Goal: Task Accomplishment & Management: Manage account settings

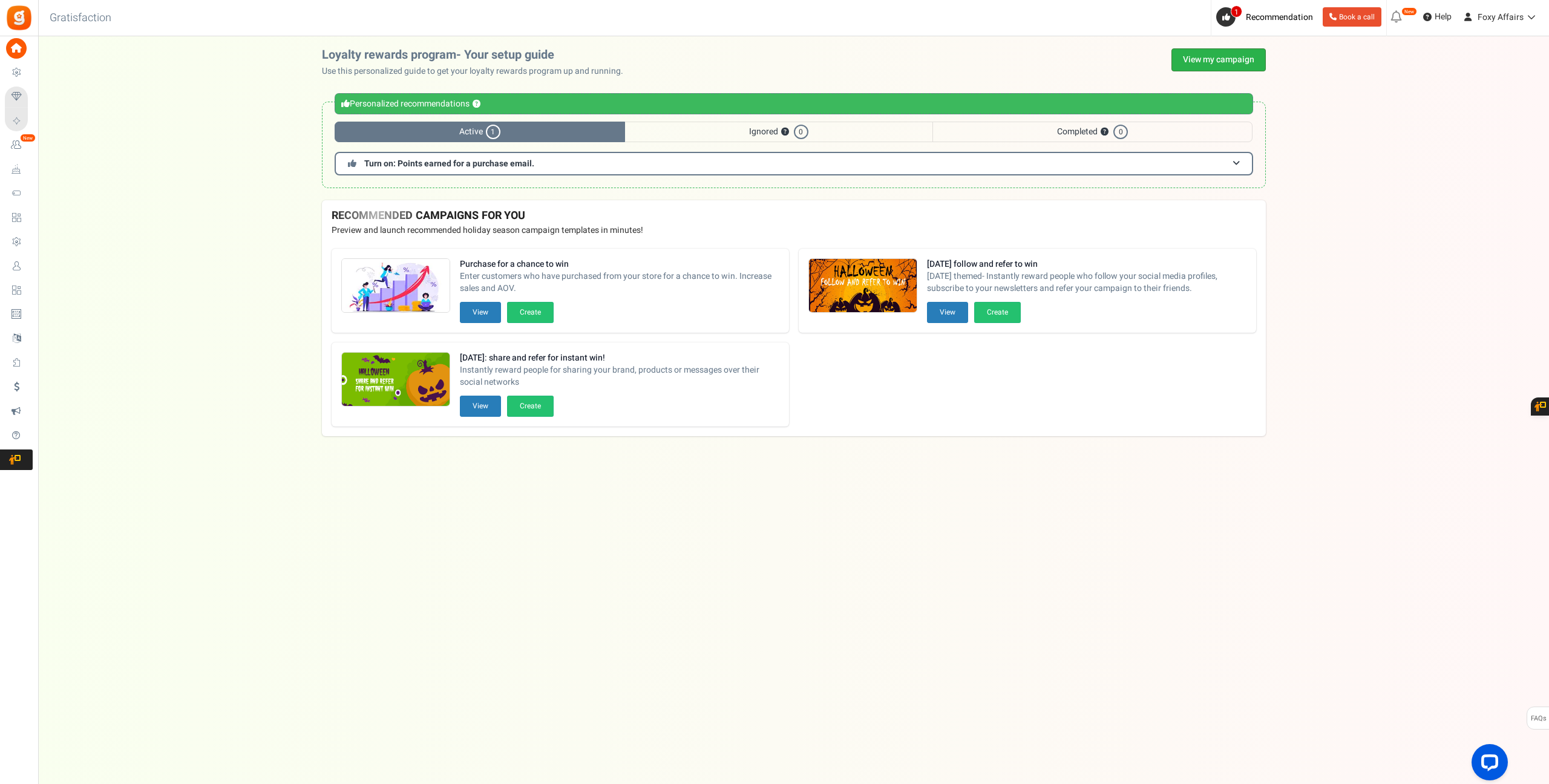
click at [1217, 64] on link "View my campaign" at bounding box center [1219, 60] width 95 height 23
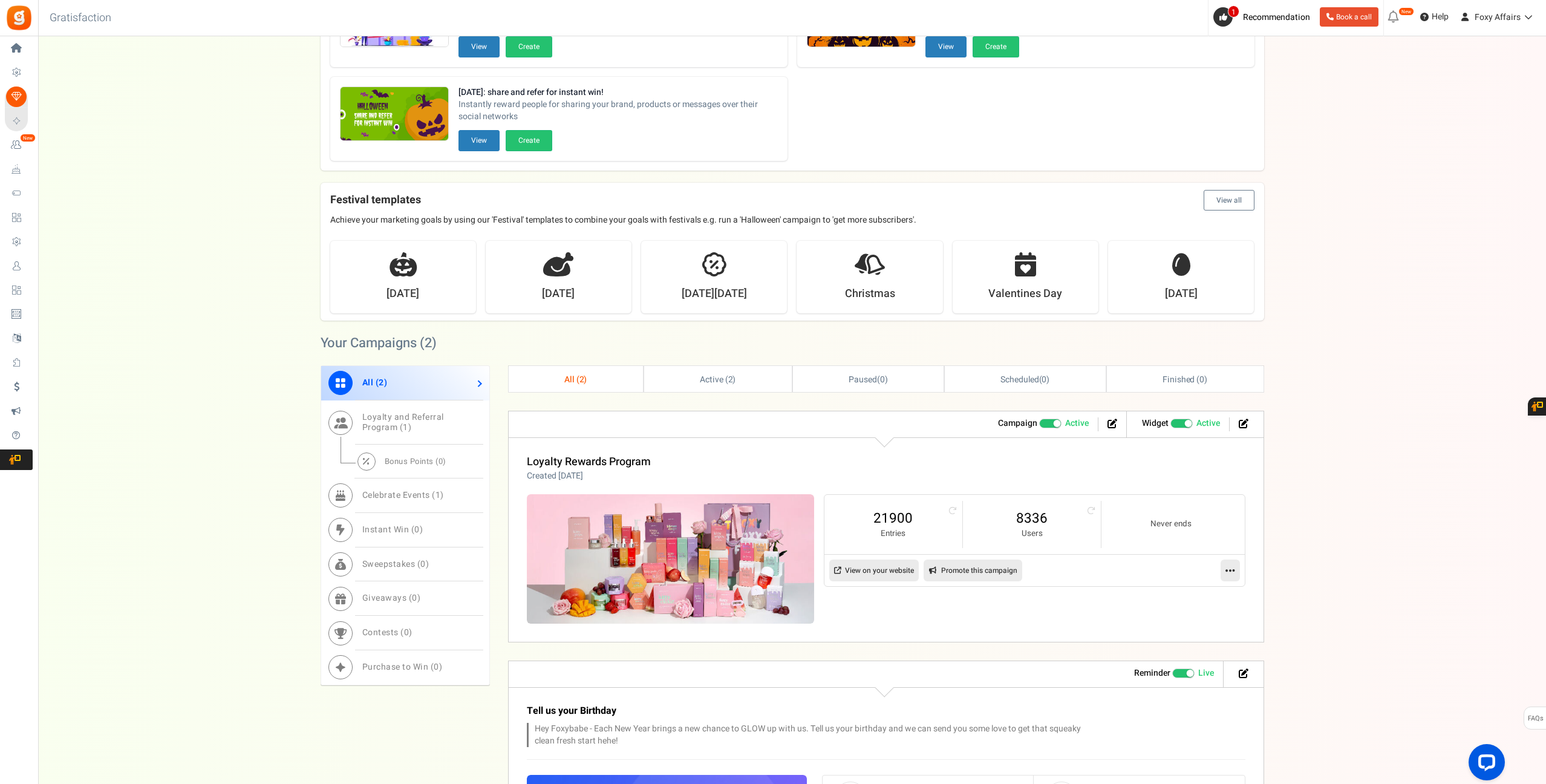
scroll to position [152, 0]
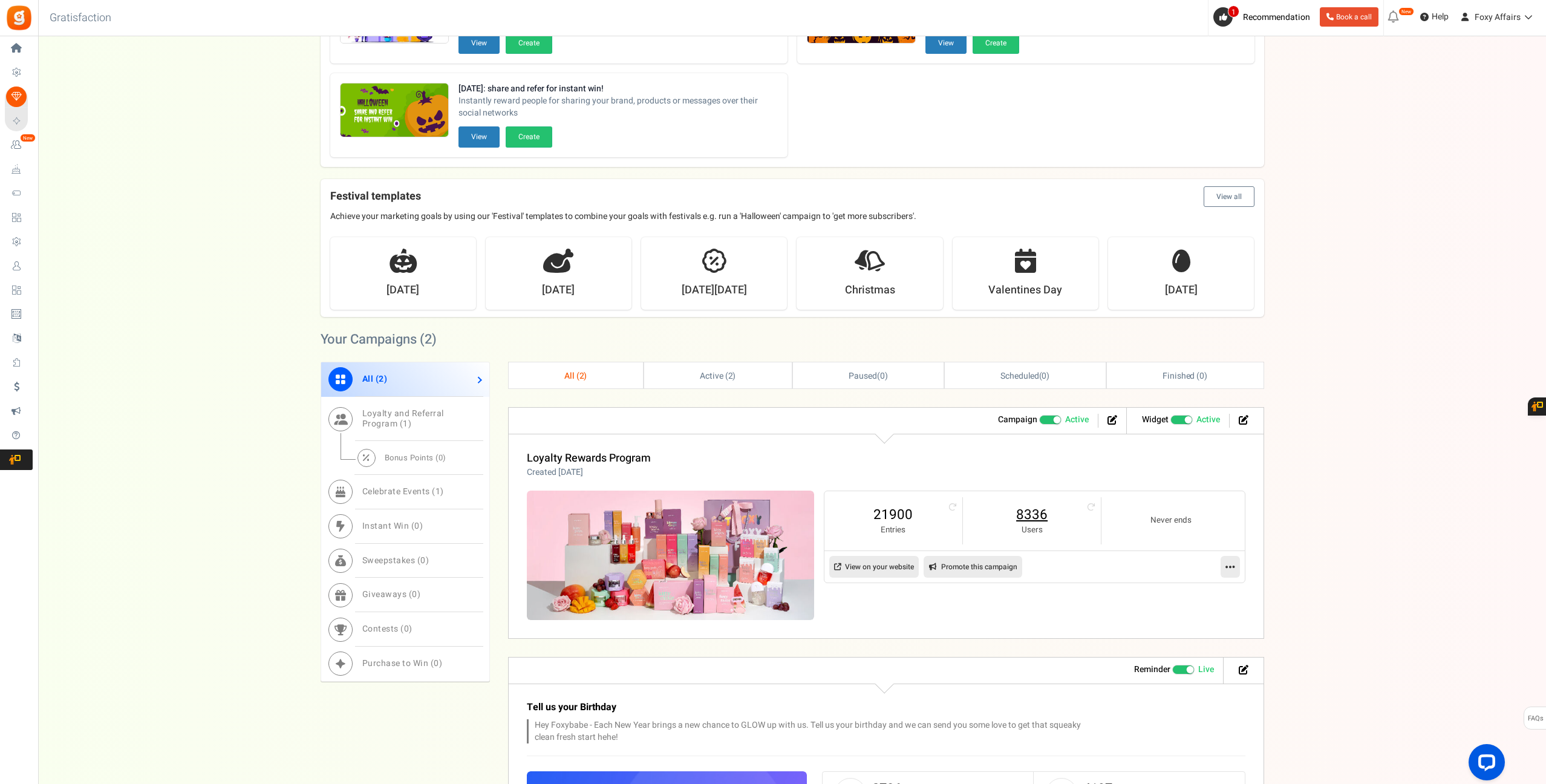
click at [1047, 517] on link "8336" at bounding box center [1031, 514] width 114 height 19
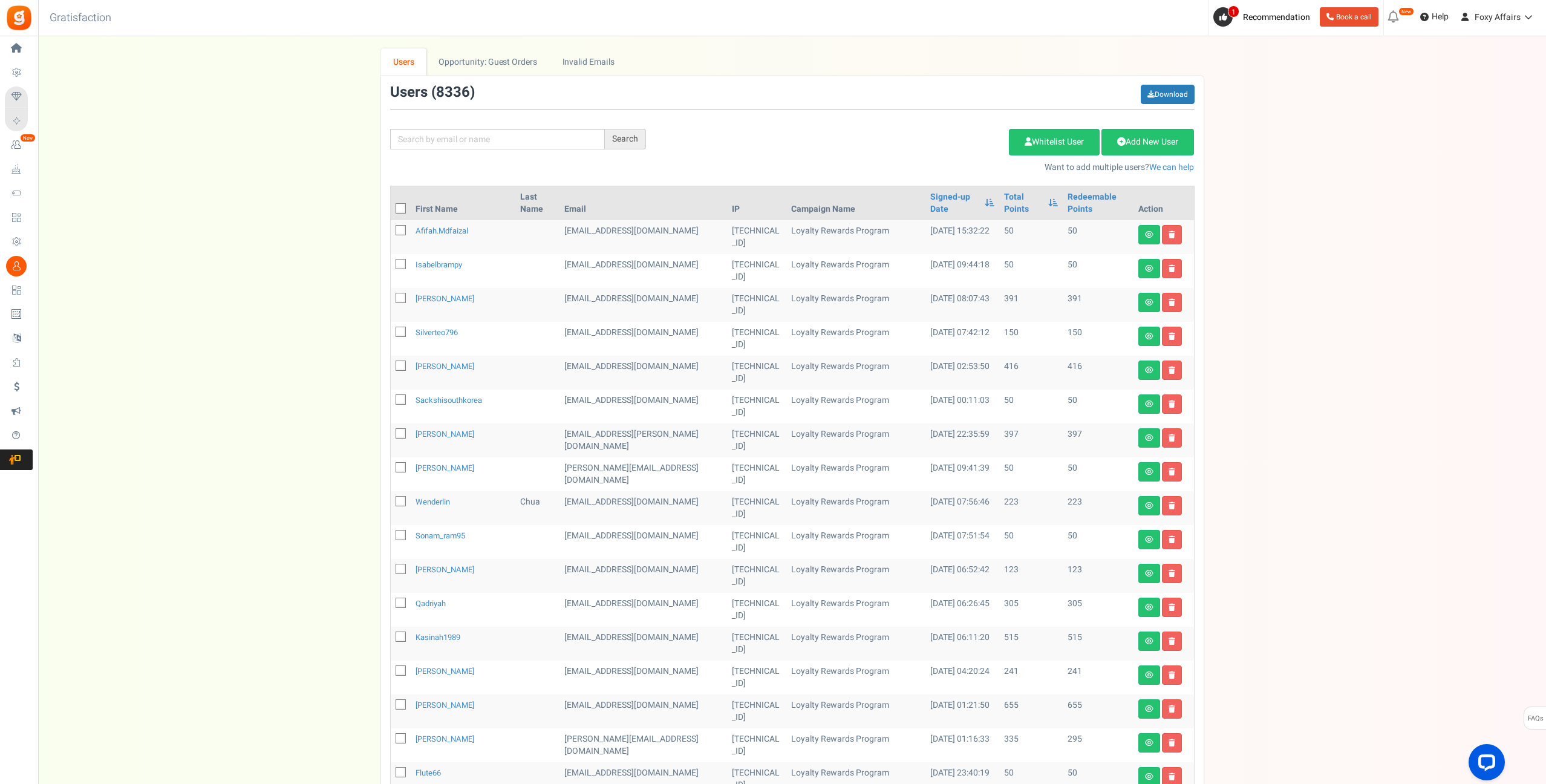
click at [535, 128] on div "Search Add Etsy Order Delete Selected Users Import Users Spam Protection Subtra…" at bounding box center [793, 129] width 823 height 89
click at [534, 136] on input "text" at bounding box center [498, 139] width 215 height 20
paste input "[EMAIL_ADDRESS][DOMAIN_NAME]"
type input "[EMAIL_ADDRESS][DOMAIN_NAME]"
click at [637, 145] on div "Search" at bounding box center [625, 139] width 41 height 20
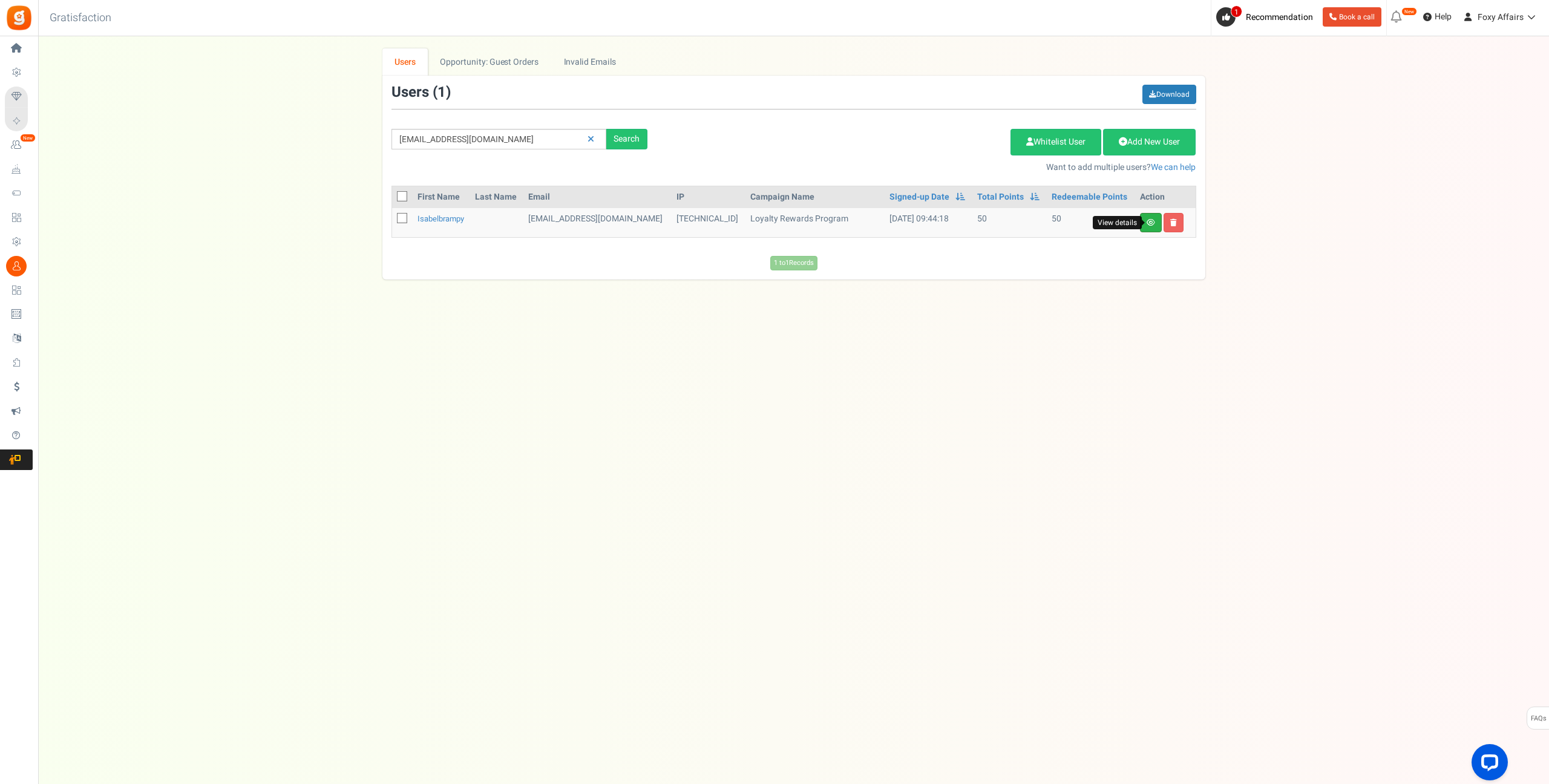
click at [1152, 221] on icon at bounding box center [1151, 222] width 8 height 7
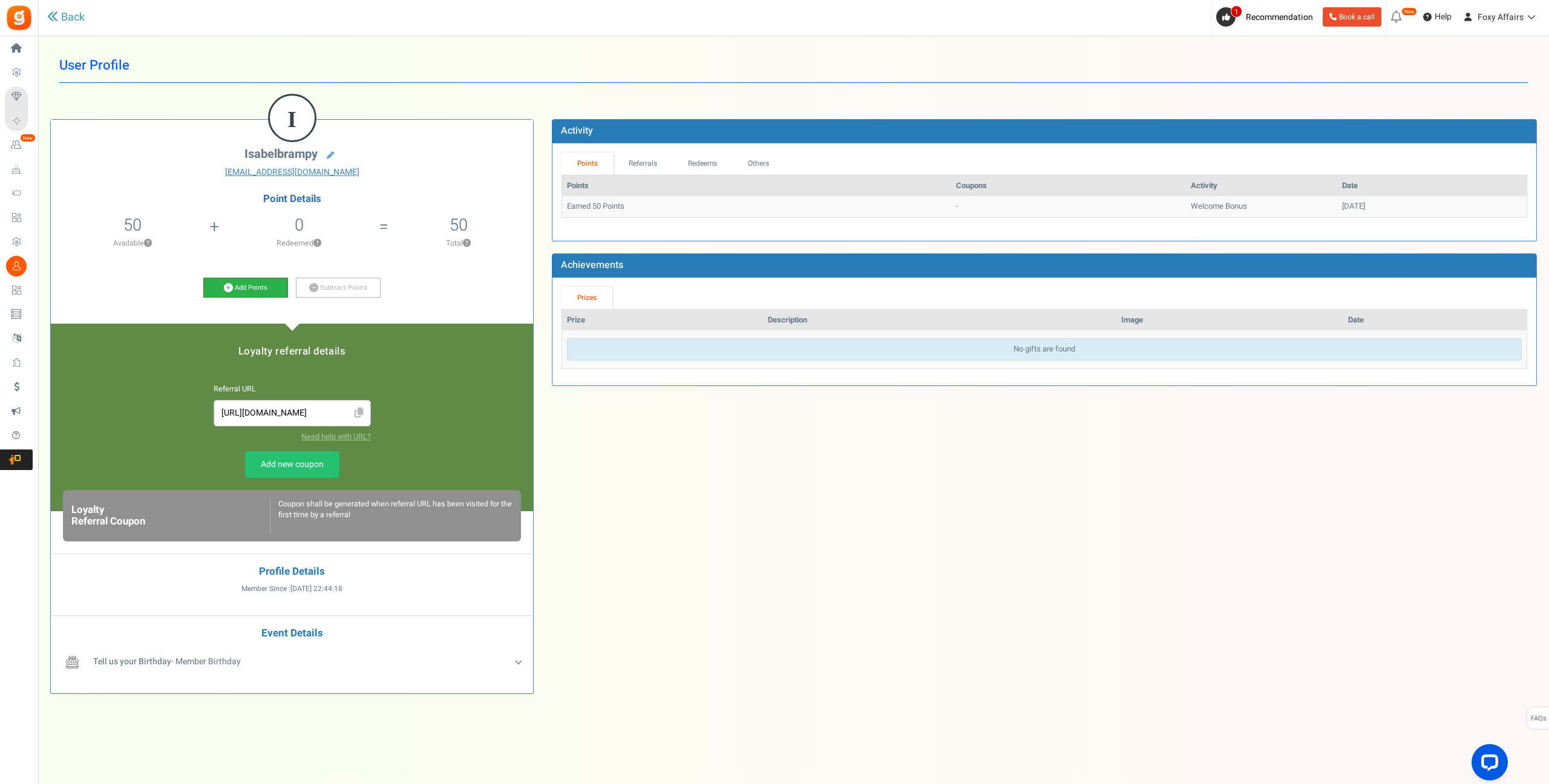
click at [227, 286] on icon at bounding box center [228, 287] width 9 height 9
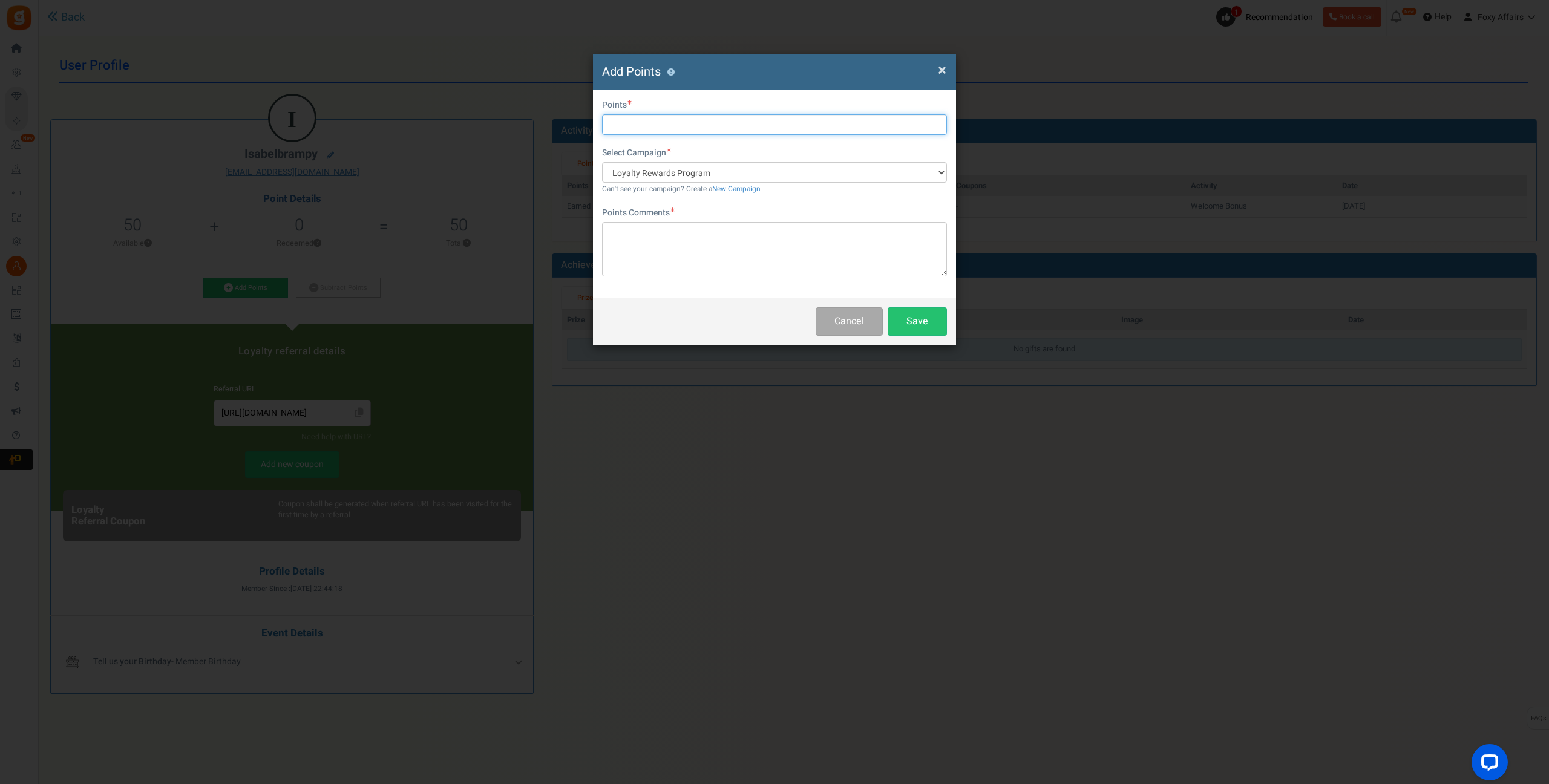
click at [700, 129] on input "text" at bounding box center [774, 124] width 345 height 20
type input "320"
click at [669, 246] on textarea at bounding box center [774, 249] width 345 height 54
type textarea "Shopee Order"
click at [914, 328] on button "Save" at bounding box center [917, 321] width 59 height 28
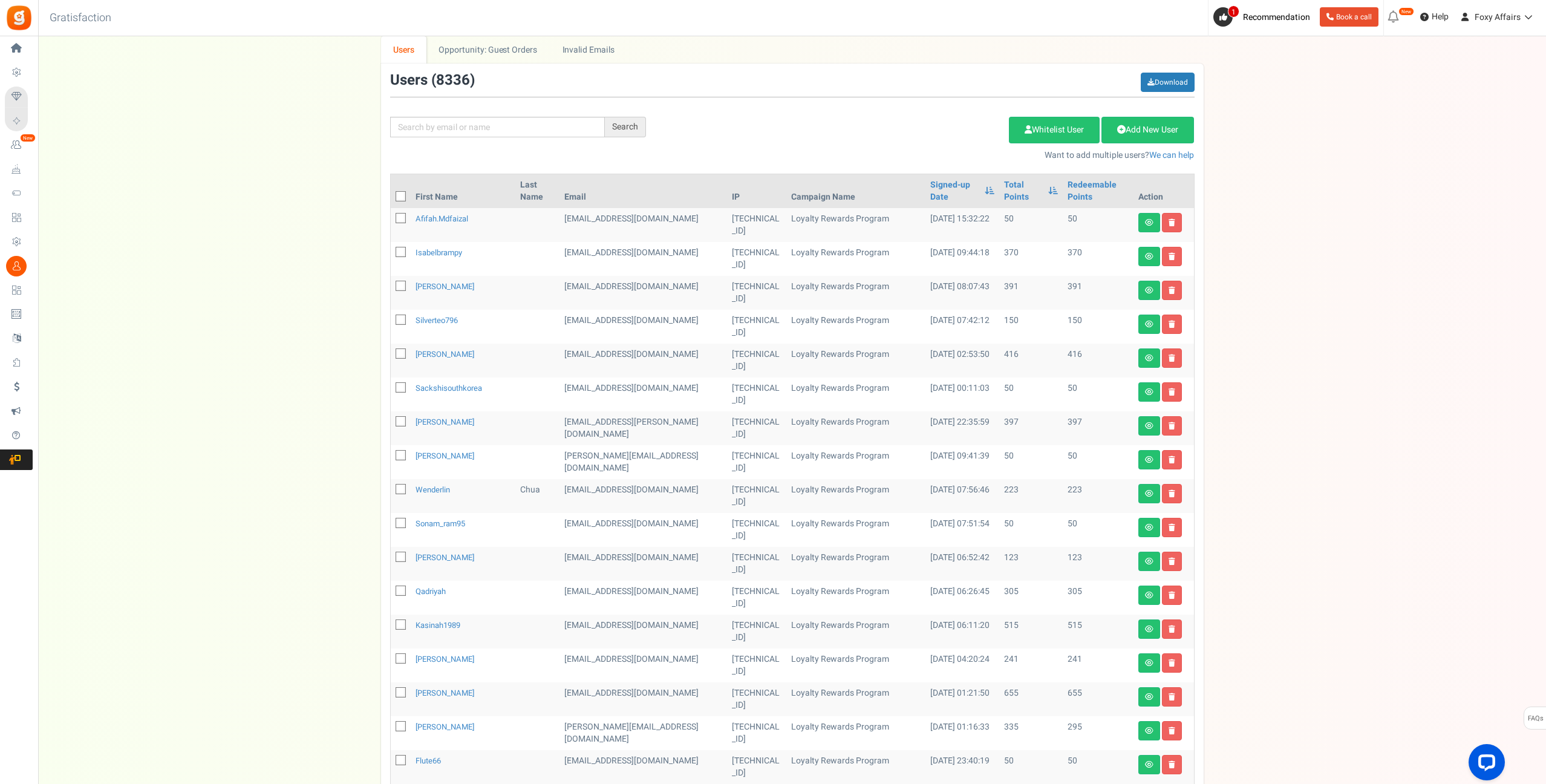
scroll to position [13, 0]
click at [536, 128] on input "text" at bounding box center [498, 126] width 215 height 20
paste input "[EMAIL_ADDRESS][DOMAIN_NAME]"
type input "[EMAIL_ADDRESS][DOMAIN_NAME]"
drag, startPoint x: 620, startPoint y: 129, endPoint x: 730, endPoint y: 124, distance: 110.1
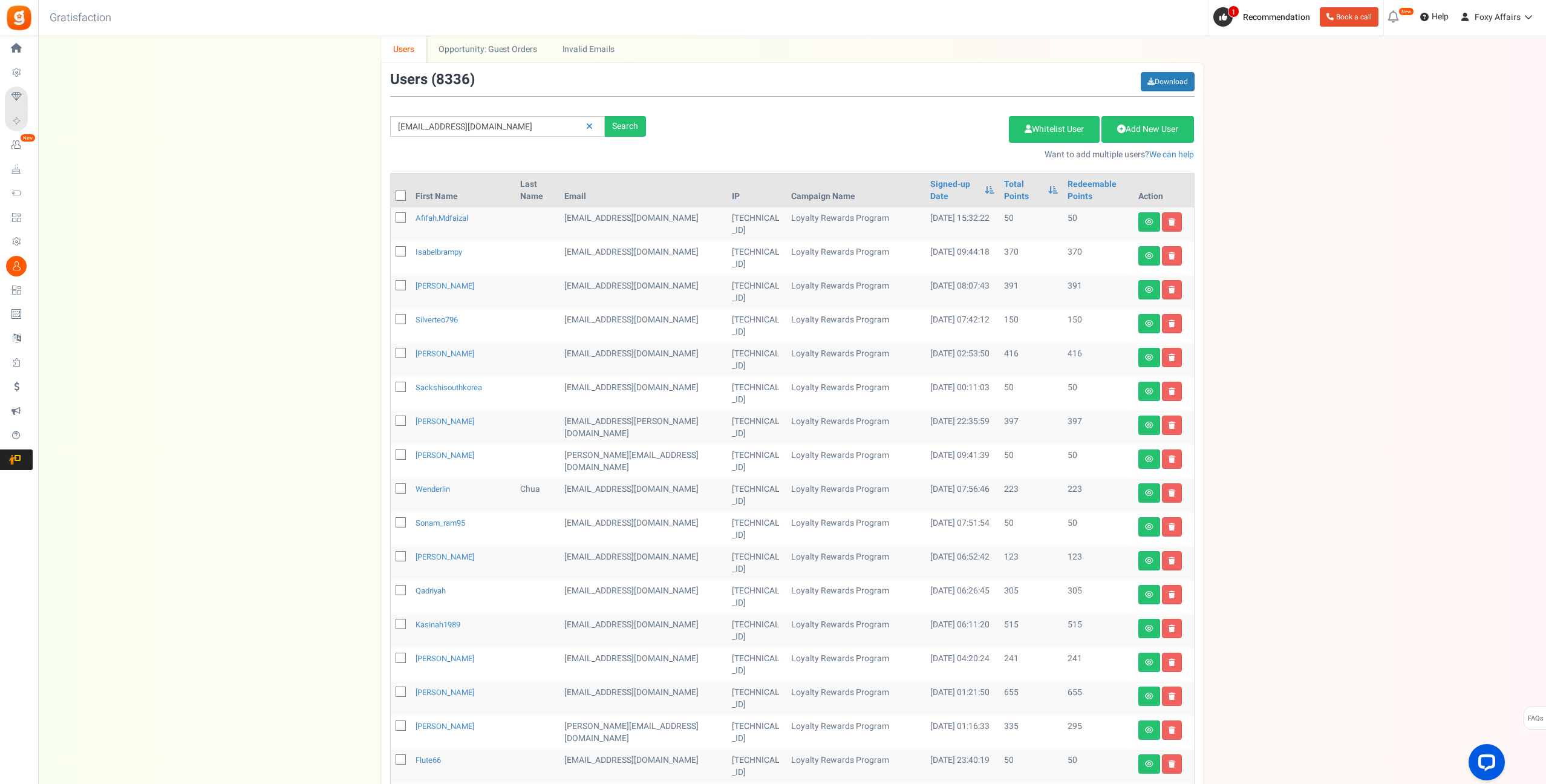
click at [620, 129] on div "Search" at bounding box center [625, 126] width 41 height 20
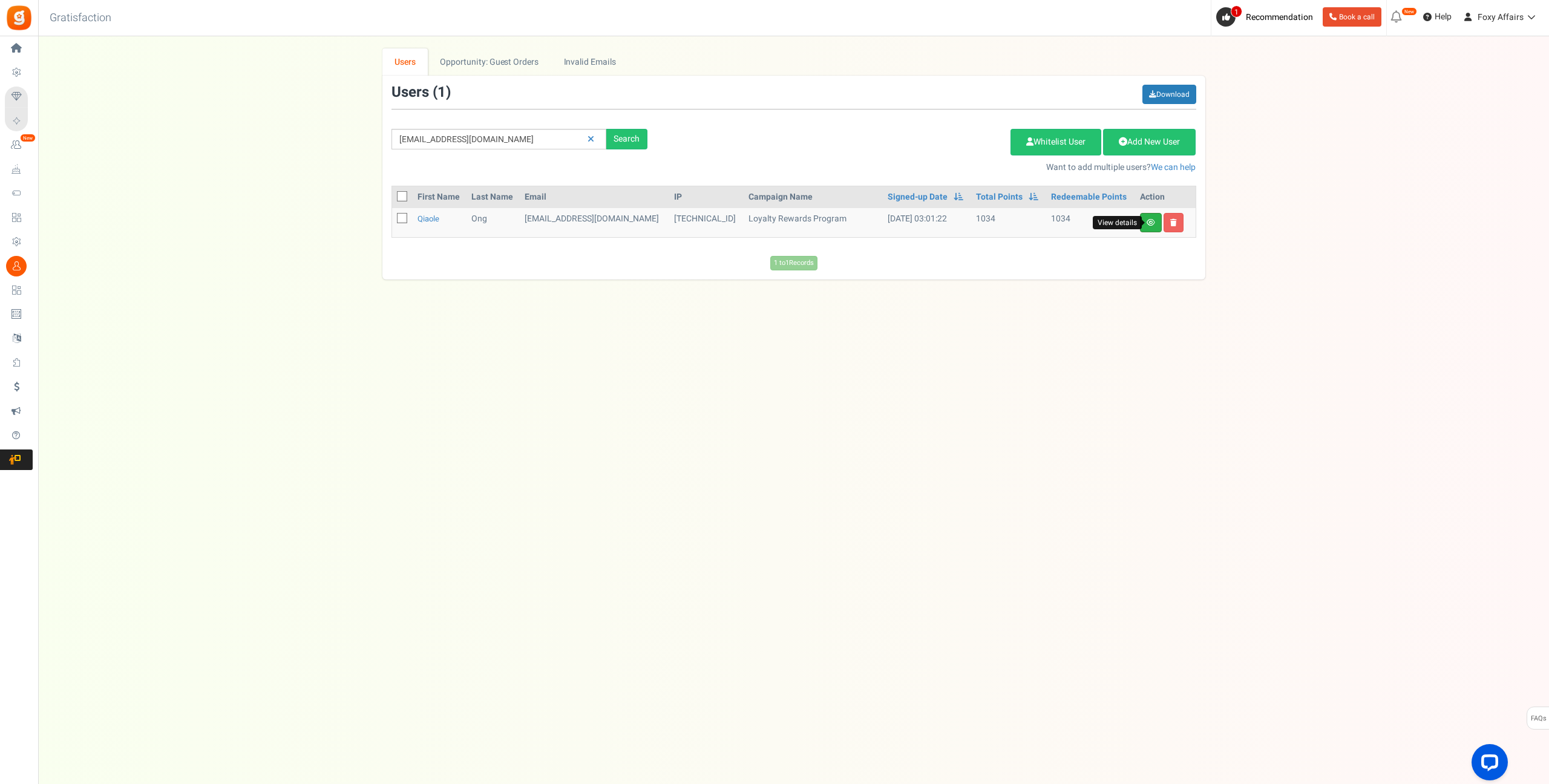
click at [1151, 219] on icon at bounding box center [1151, 222] width 8 height 7
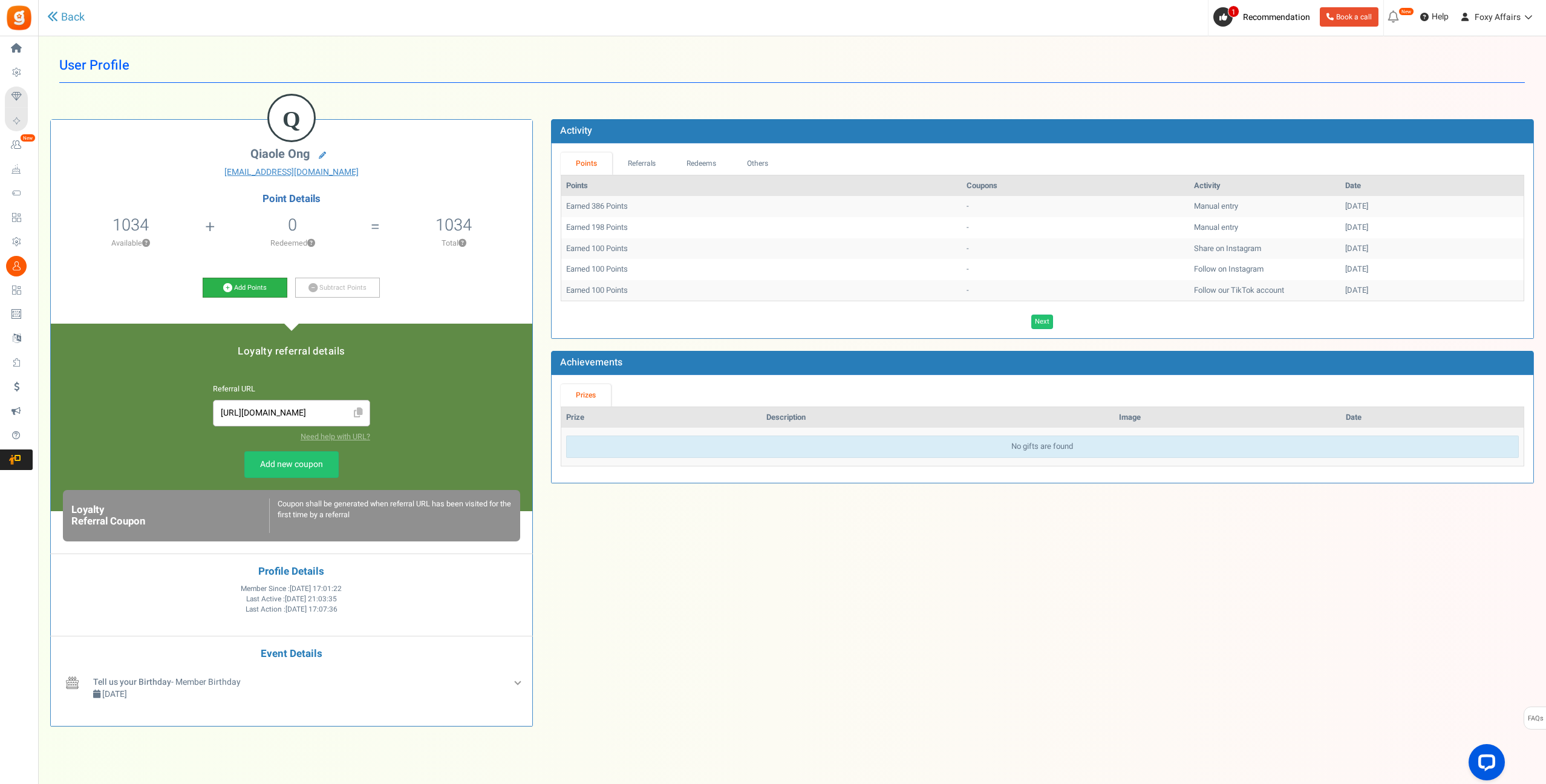
click at [224, 285] on icon at bounding box center [227, 287] width 9 height 9
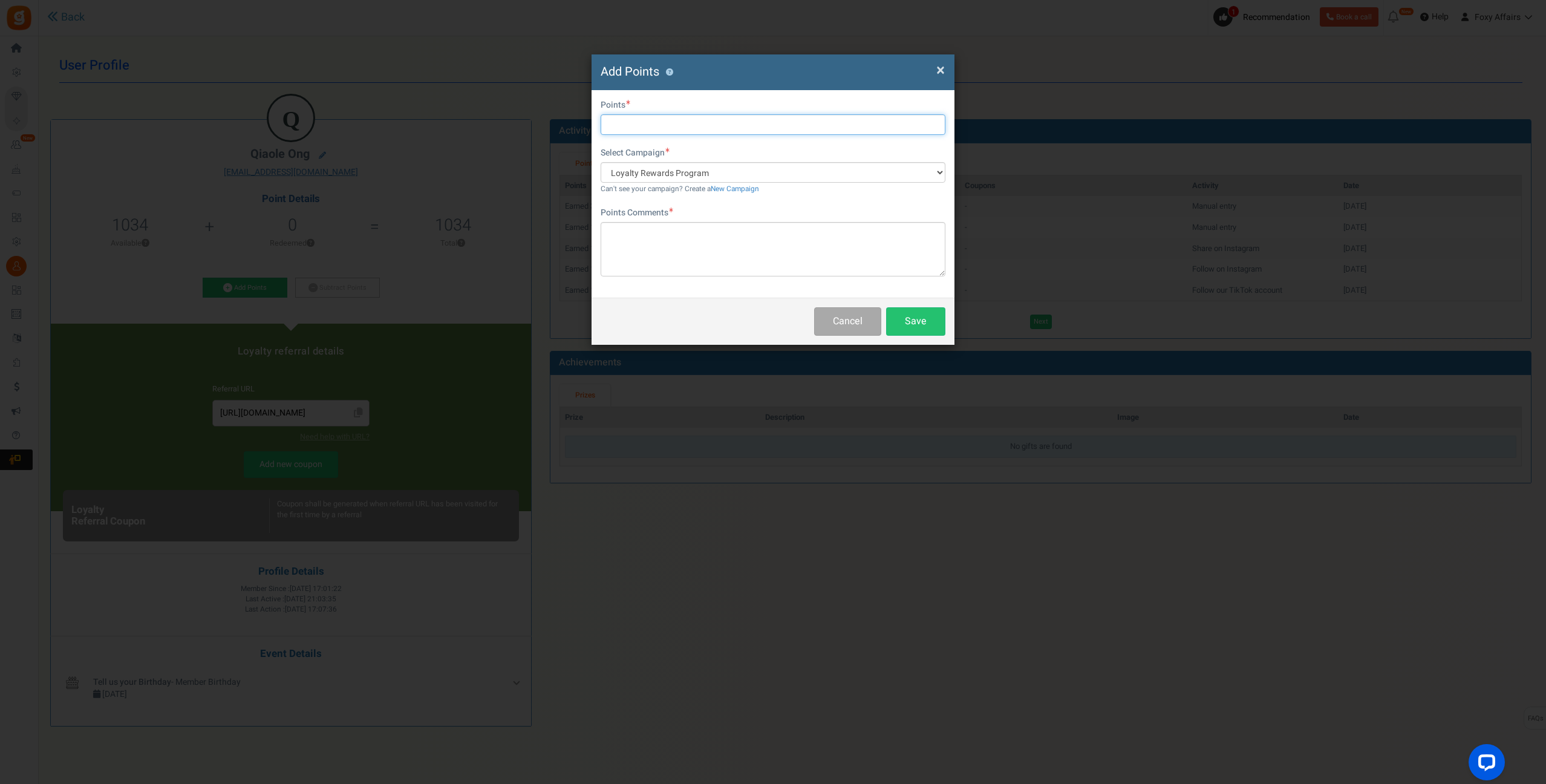
click at [673, 123] on input "text" at bounding box center [773, 124] width 344 height 20
type input "320"
click at [643, 244] on textarea at bounding box center [773, 249] width 344 height 54
type textarea "Shopee Order"
click at [916, 313] on button "Save" at bounding box center [916, 321] width 59 height 28
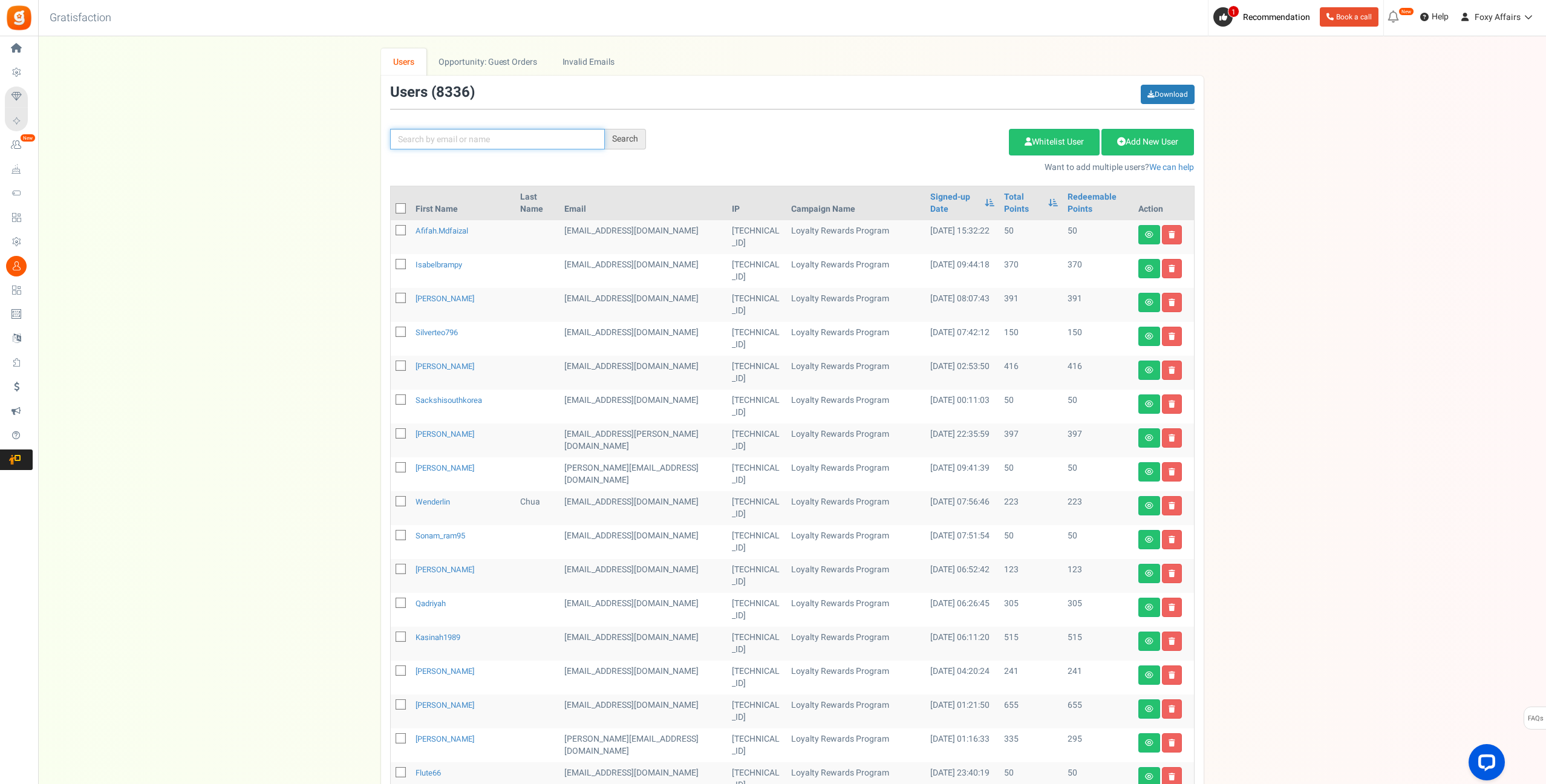
click at [531, 141] on input "text" at bounding box center [498, 139] width 215 height 20
paste input "[EMAIL_ADDRESS][DOMAIN_NAME]"
type input "[EMAIL_ADDRESS][DOMAIN_NAME]"
click at [629, 140] on div "Search" at bounding box center [625, 139] width 41 height 20
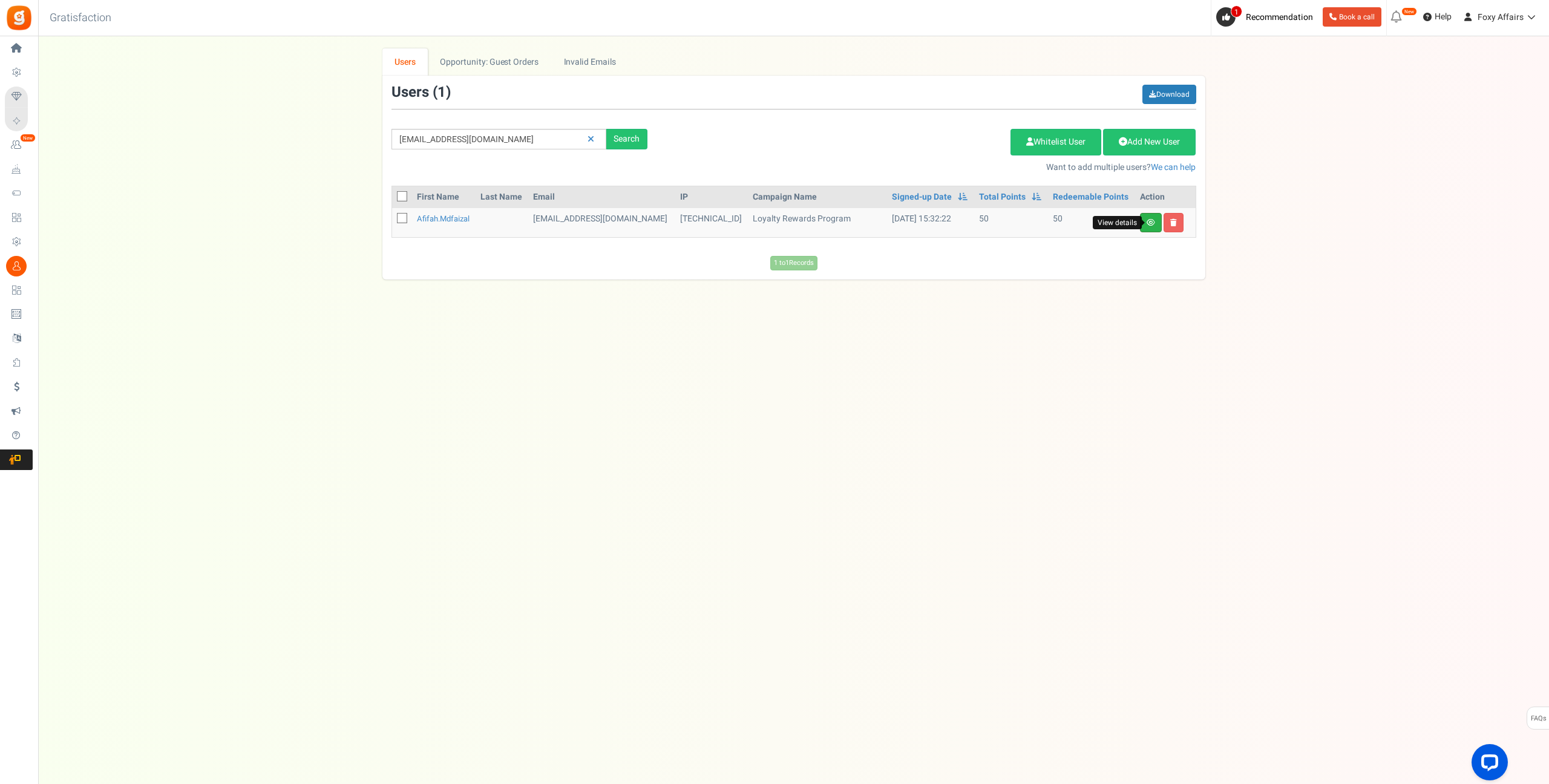
click at [1149, 219] on icon at bounding box center [1151, 222] width 8 height 7
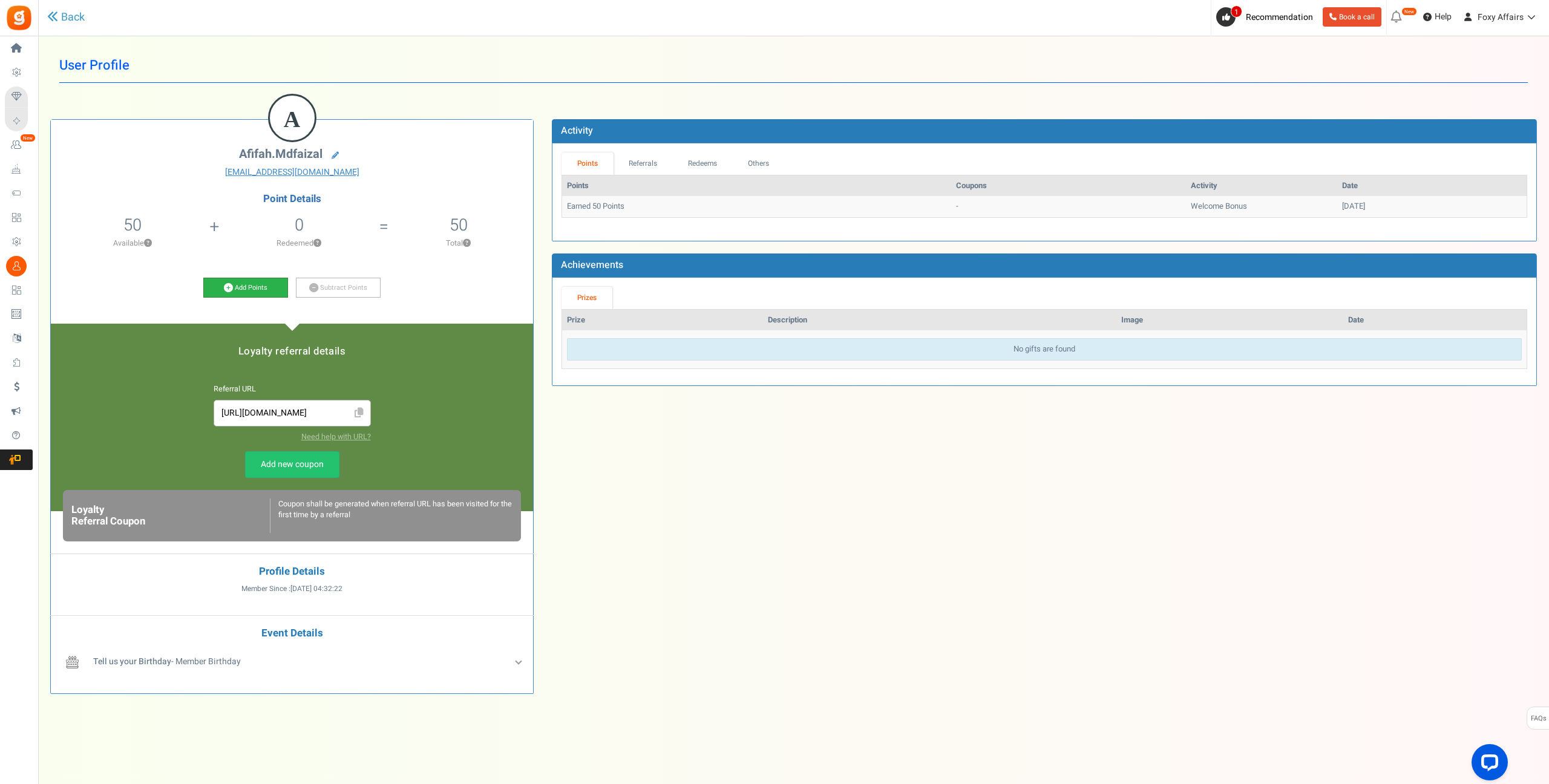
click at [227, 286] on icon at bounding box center [228, 287] width 9 height 9
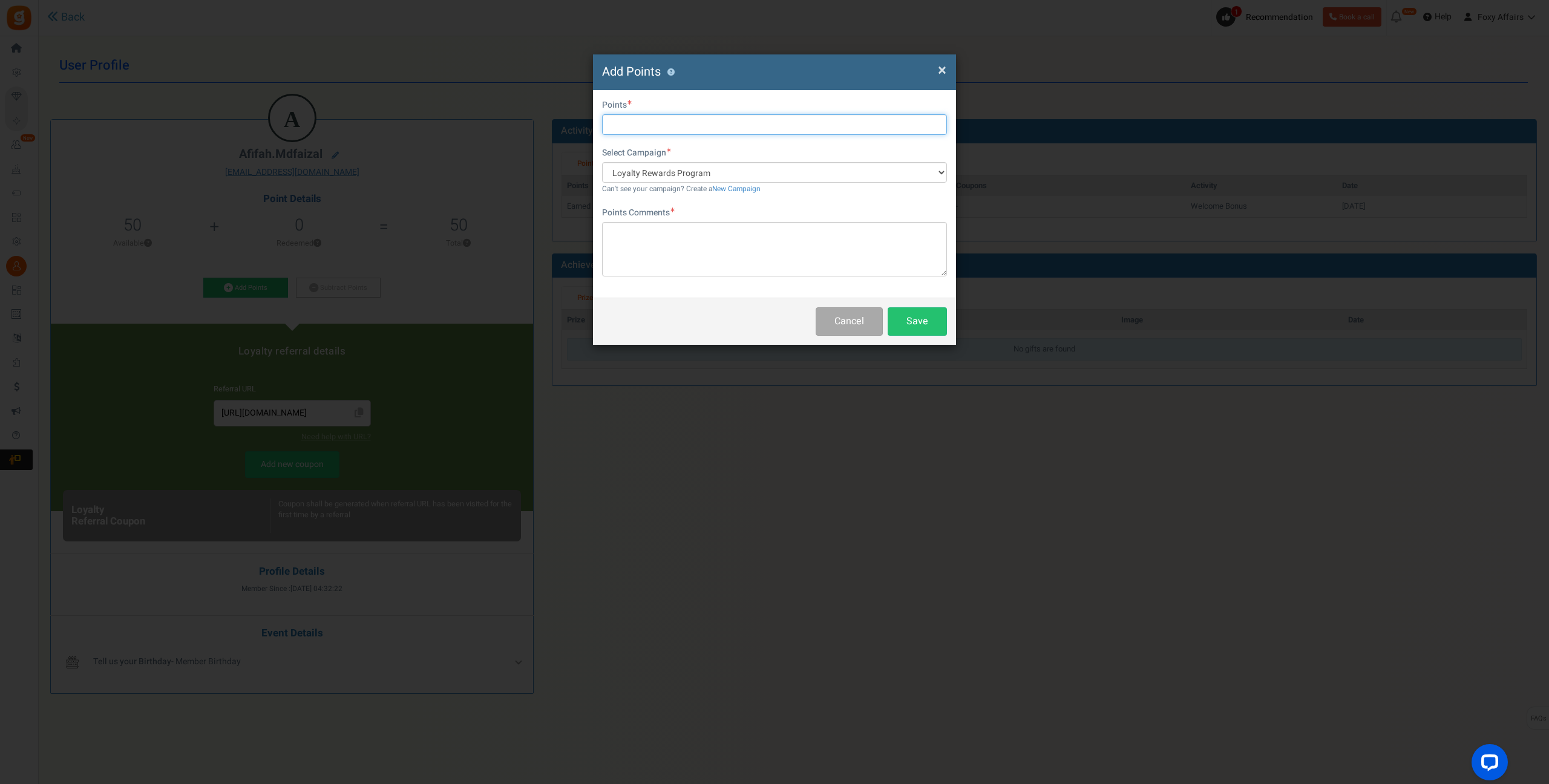
click at [655, 115] on input "text" at bounding box center [774, 124] width 345 height 20
type input "325"
click at [671, 251] on textarea at bounding box center [774, 249] width 345 height 54
type textarea "Shopee Order"
click at [943, 323] on button "Save" at bounding box center [917, 321] width 59 height 28
